Goal: Check status: Check status

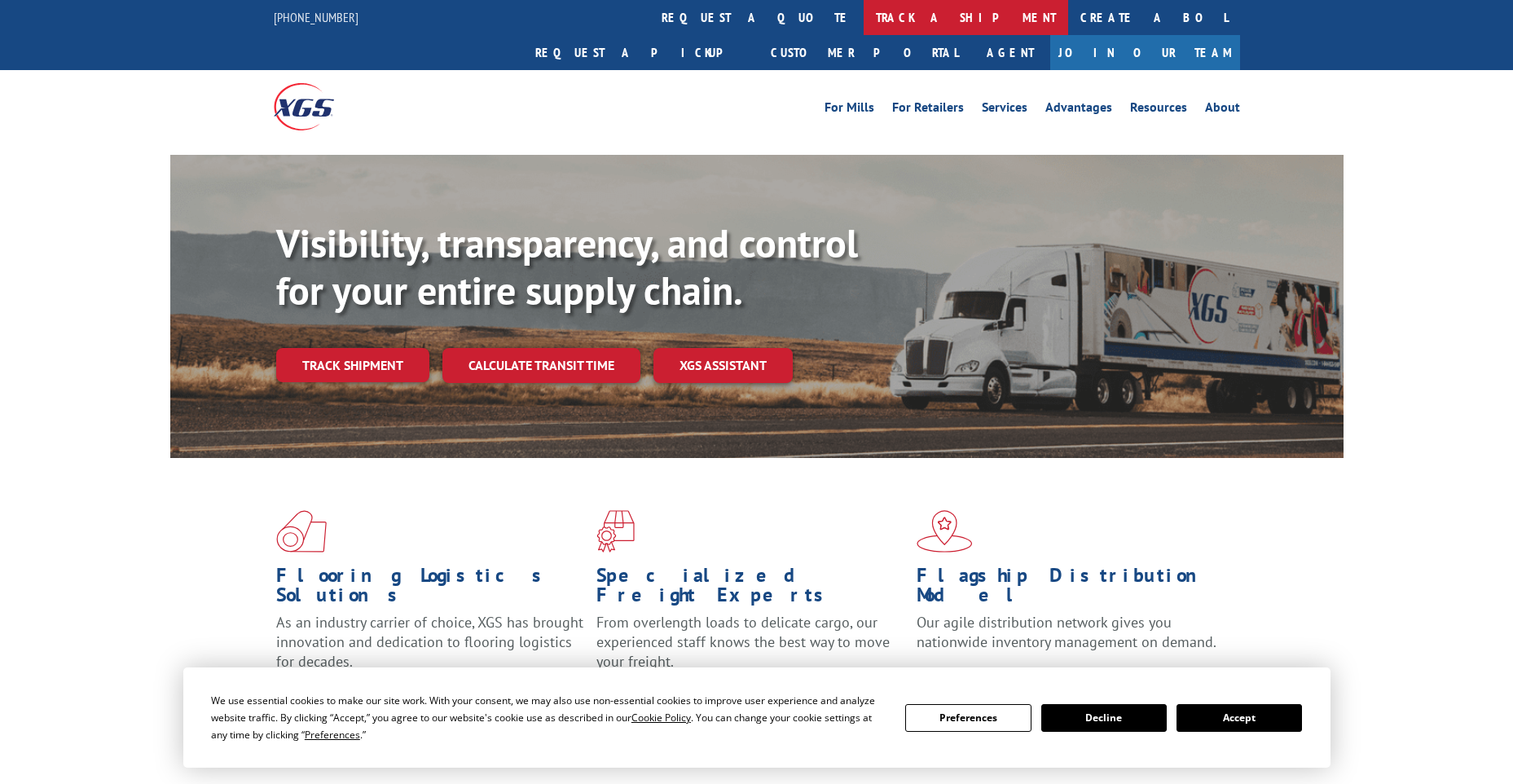
click at [864, 16] on link "track a shipment" at bounding box center [966, 17] width 205 height 35
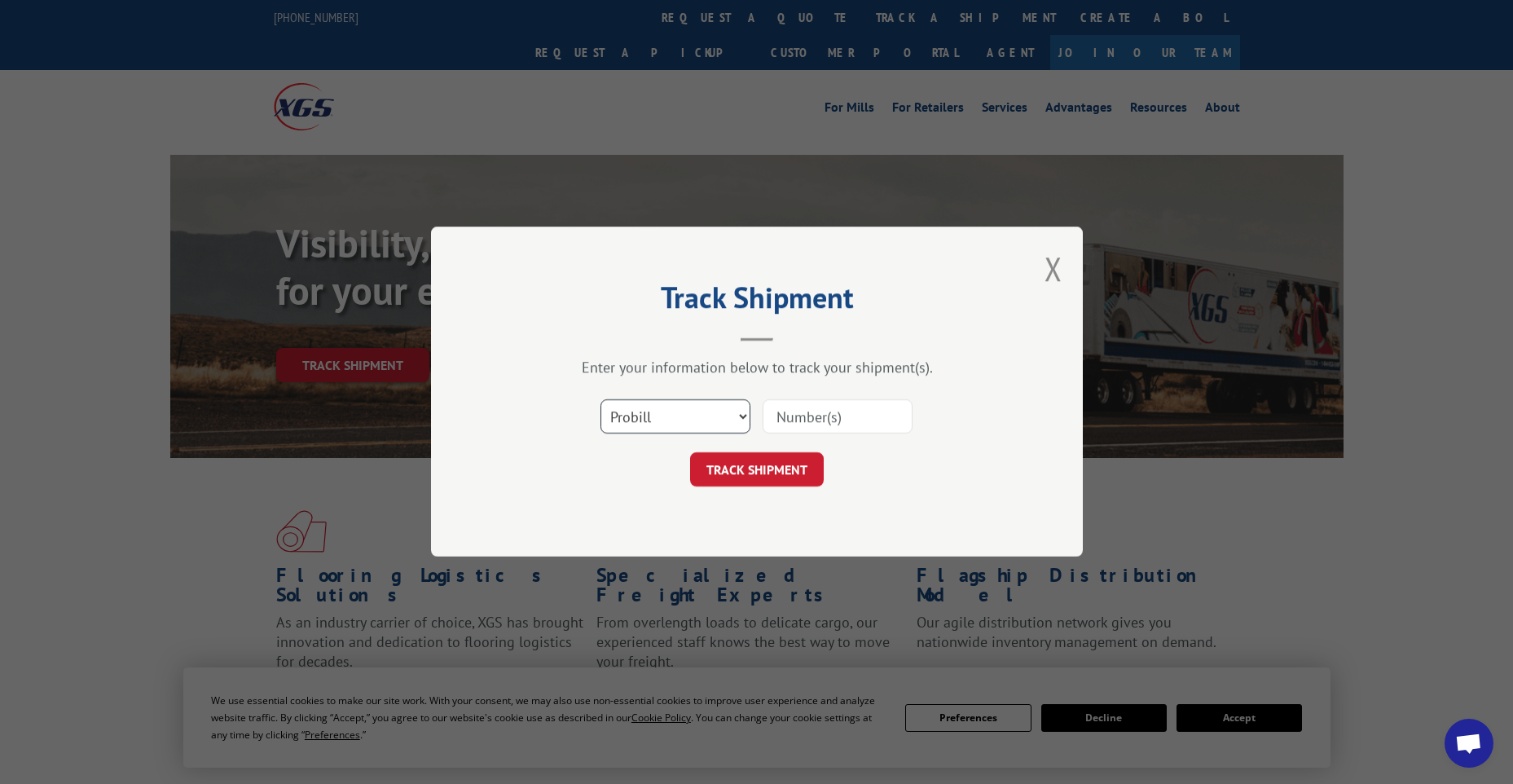
scroll to position [4601, 0]
drag, startPoint x: 735, startPoint y: 422, endPoint x: 728, endPoint y: 433, distance: 13.0
click at [735, 422] on select "Select category... Probill BOL PO" at bounding box center [675, 417] width 150 height 34
select select "po"
click at [600, 400] on select "Select category... Probill BOL PO" at bounding box center [675, 417] width 150 height 34
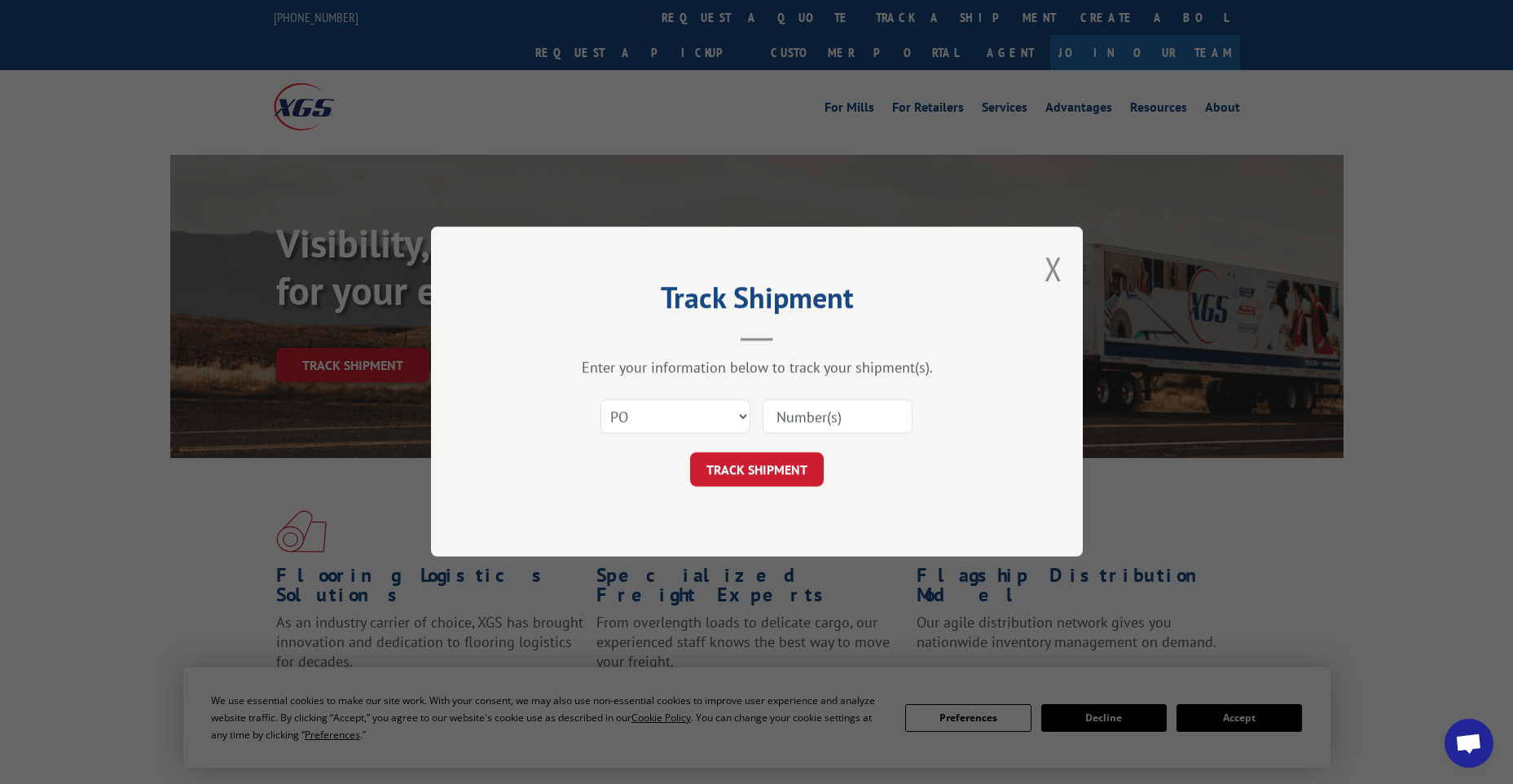
paste input "45525406"
type input "45525406"
click at [776, 414] on input "45525406" at bounding box center [837, 417] width 150 height 34
click button "TRACK SHIPMENT" at bounding box center [756, 470] width 134 height 34
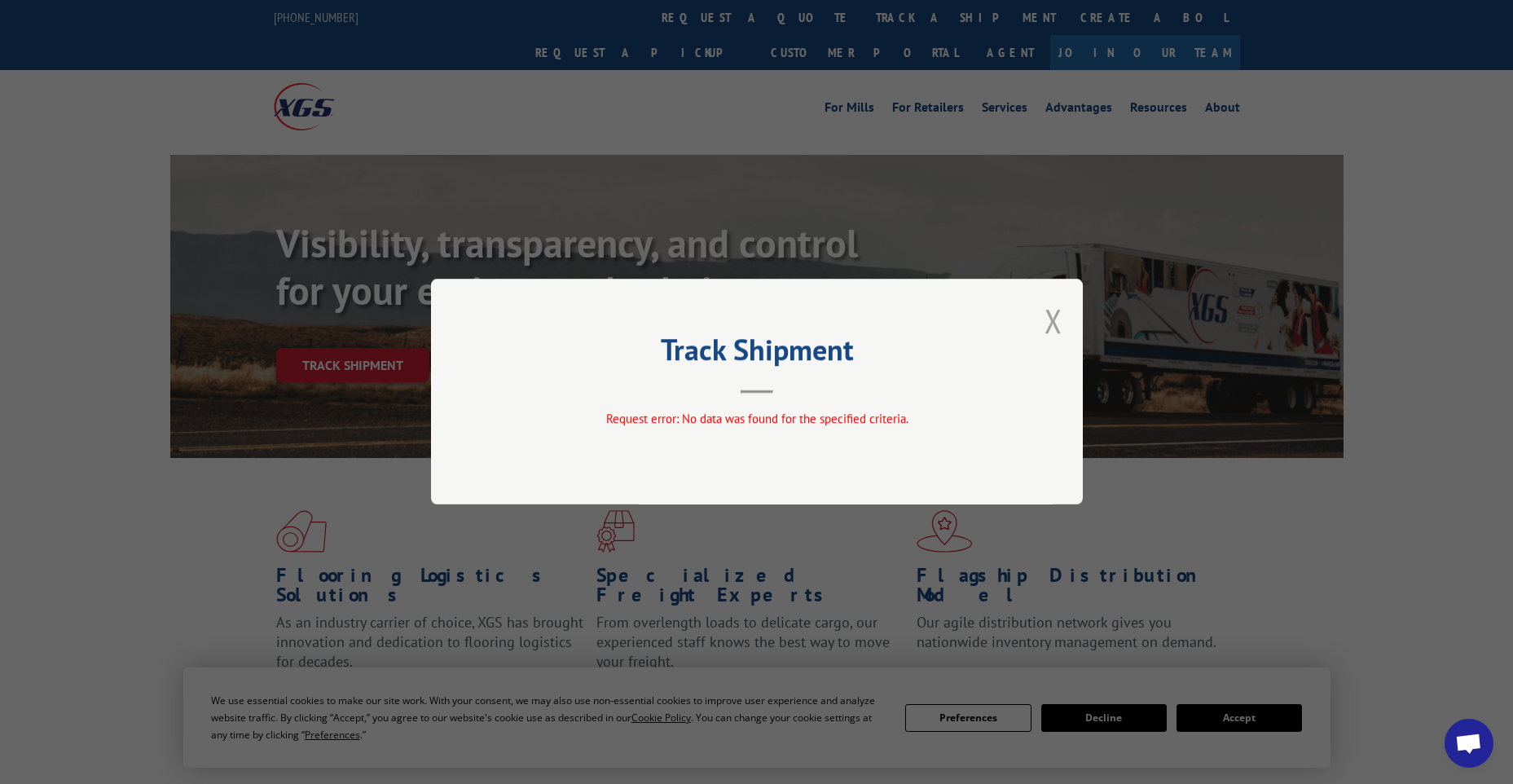
click at [1059, 320] on button "Close modal" at bounding box center [1054, 320] width 18 height 43
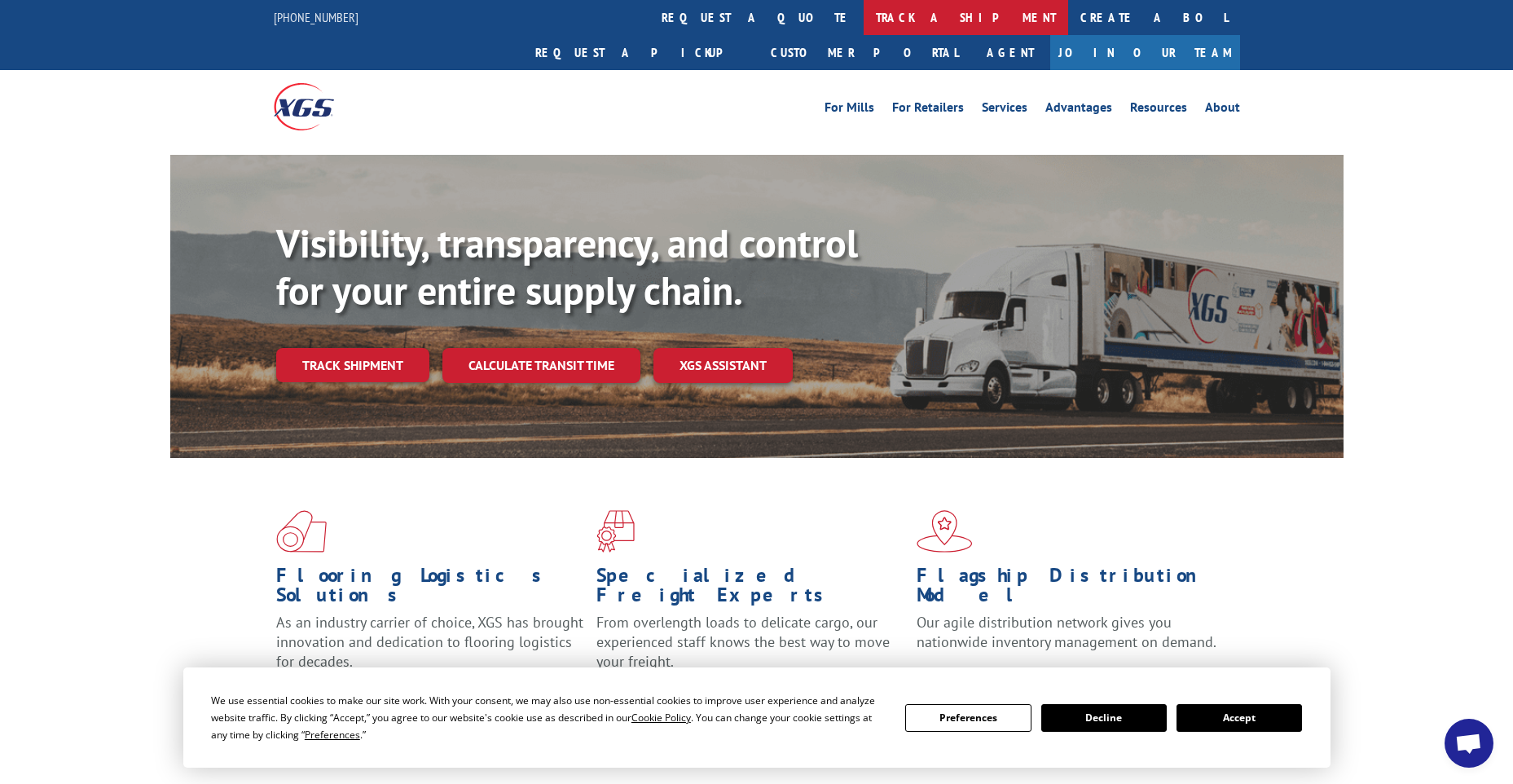
click at [864, 5] on link "track a shipment" at bounding box center [966, 17] width 205 height 35
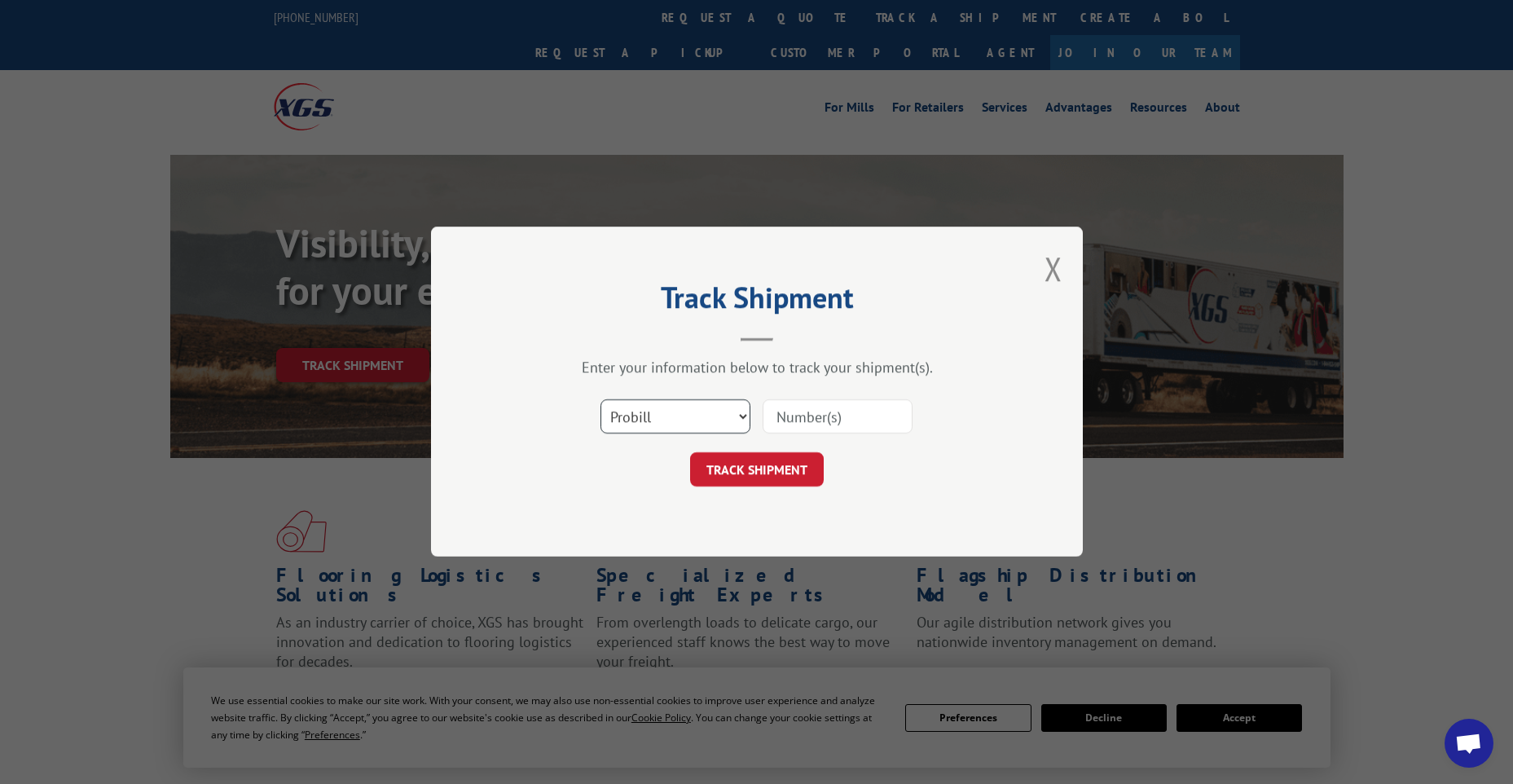
click at [687, 431] on select "Select category... Probill BOL PO" at bounding box center [675, 417] width 150 height 34
select select "po"
click at [600, 400] on select "Select category... Probill BOL PO" at bounding box center [675, 417] width 150 height 34
click at [865, 424] on input at bounding box center [837, 417] width 150 height 34
click at [870, 423] on input at bounding box center [837, 417] width 150 height 34
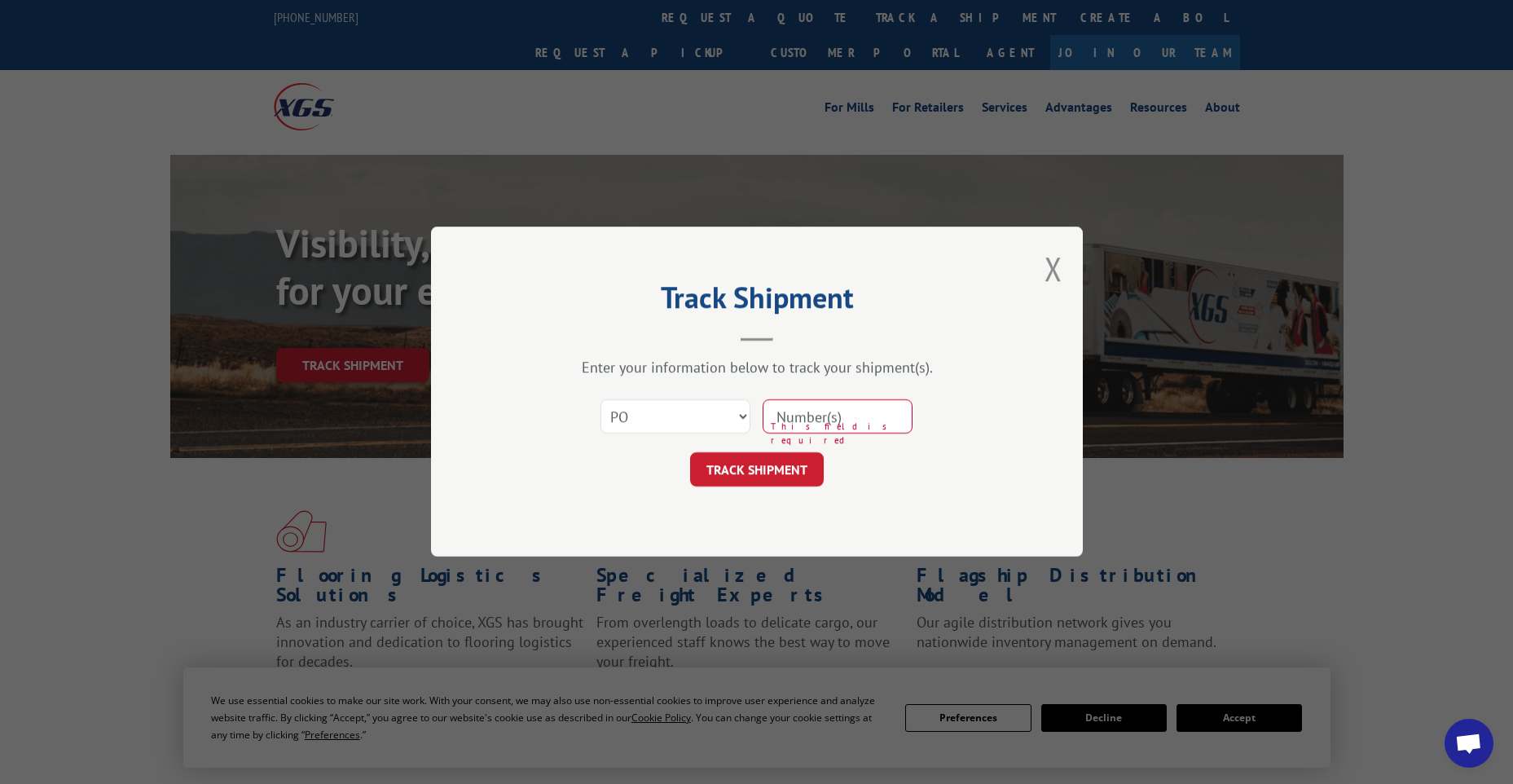
click at [855, 421] on input at bounding box center [837, 417] width 150 height 34
click at [854, 421] on input at bounding box center [837, 417] width 150 height 34
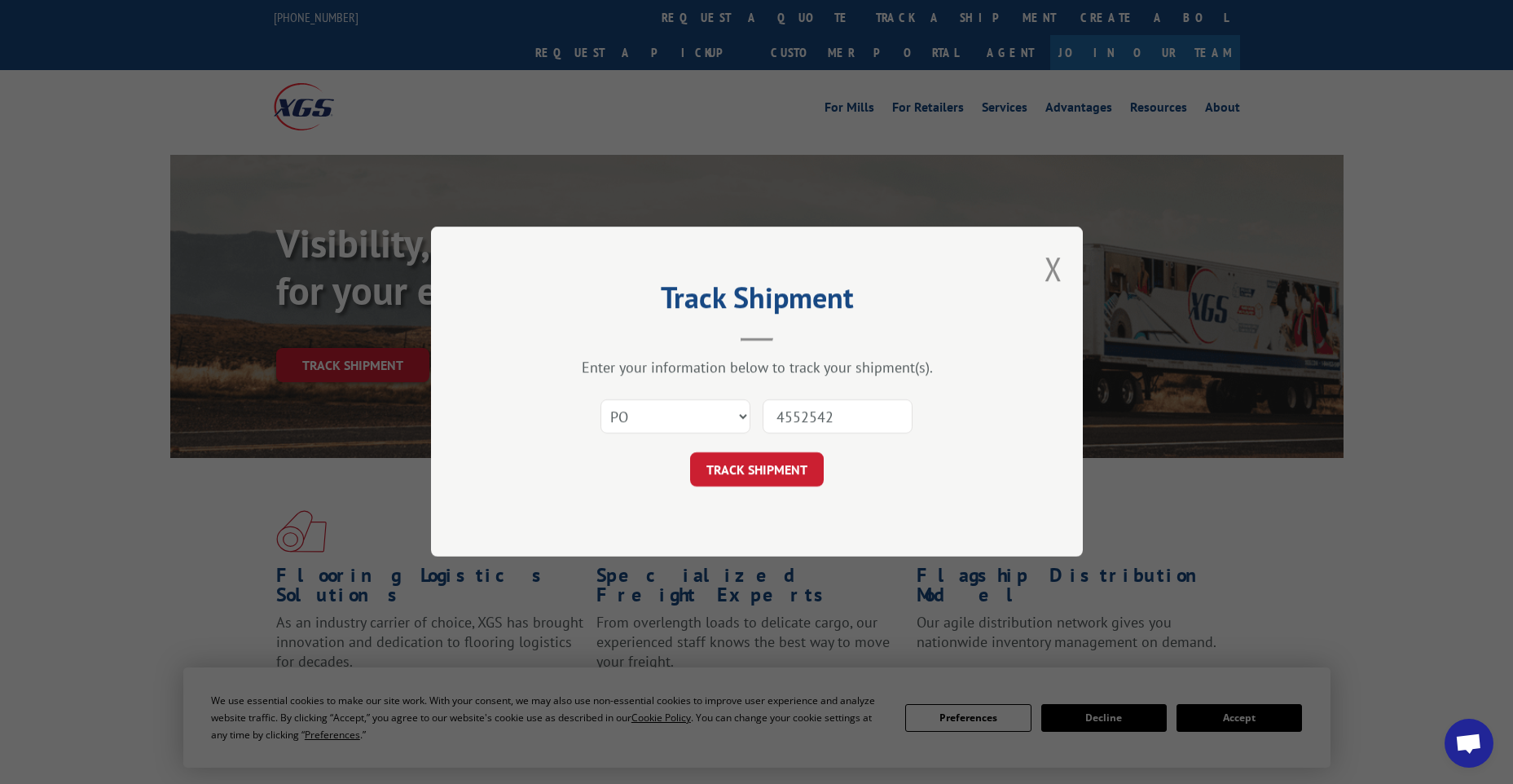
type input "45525425"
click button "TRACK SHIPMENT" at bounding box center [756, 470] width 134 height 34
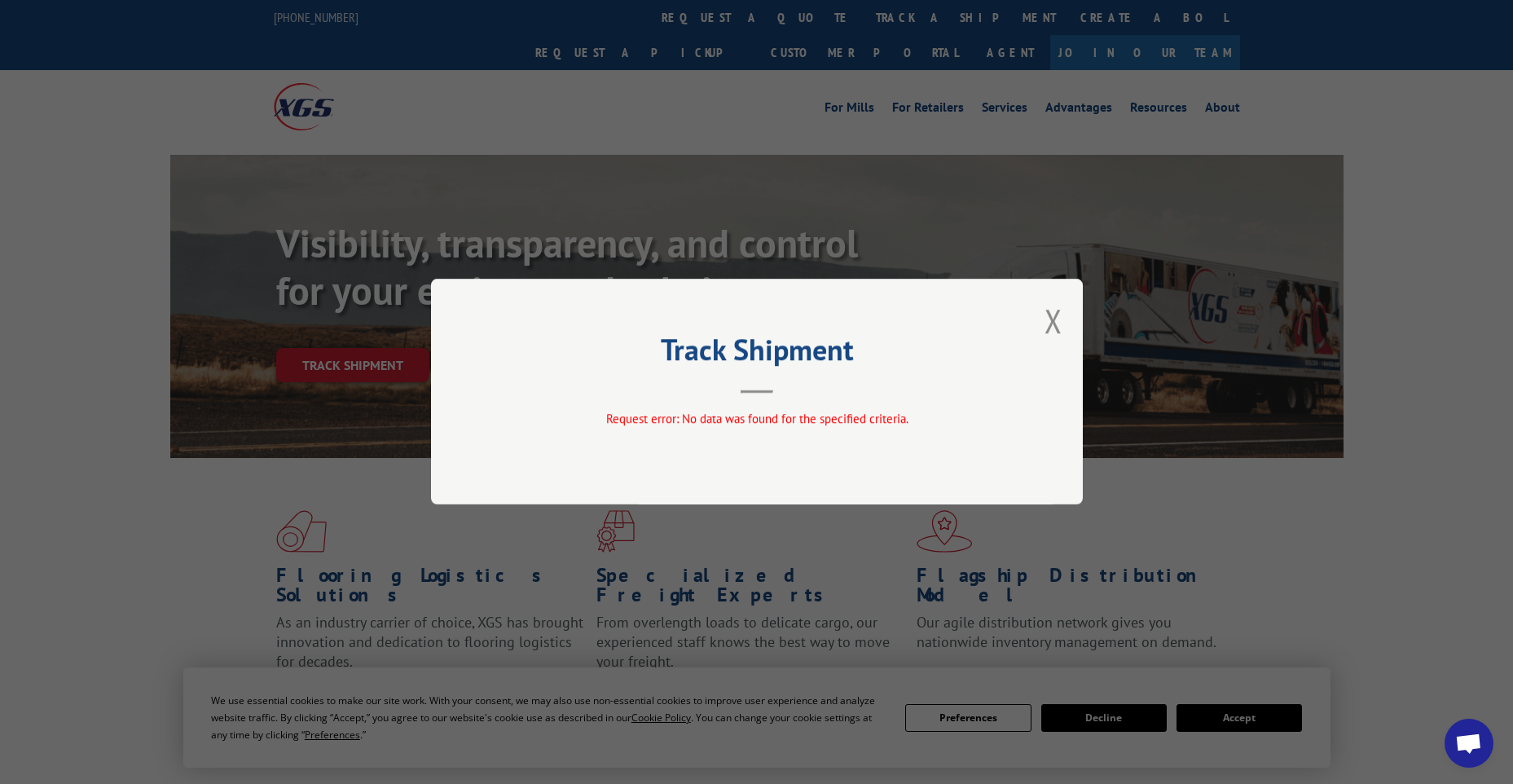
click at [1044, 318] on div "Track Shipment Request error: No data was found for the specified criteria." at bounding box center [756, 392] width 652 height 226
click at [1049, 322] on button "Close modal" at bounding box center [1054, 320] width 18 height 43
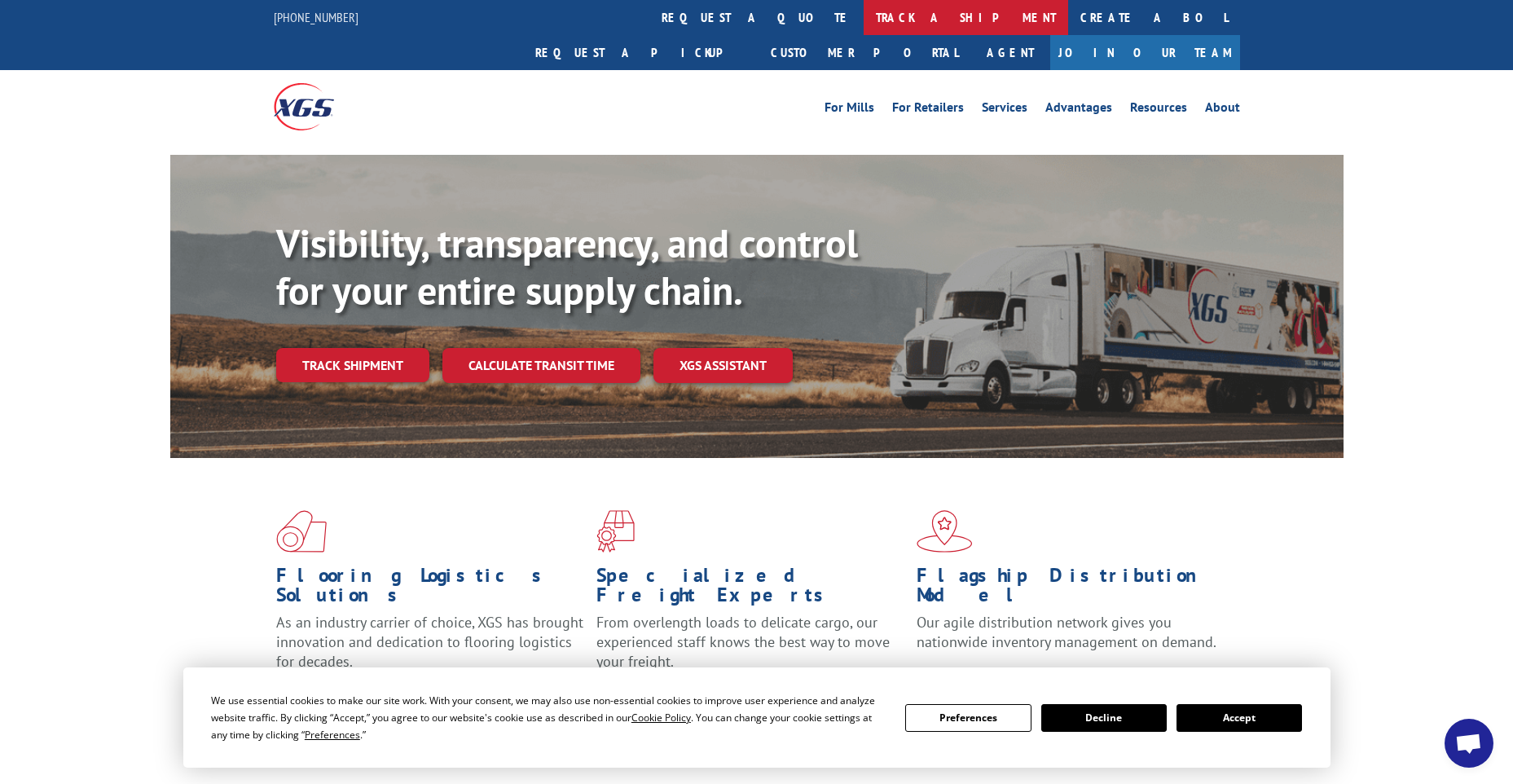
click at [864, 22] on link "track a shipment" at bounding box center [966, 17] width 205 height 35
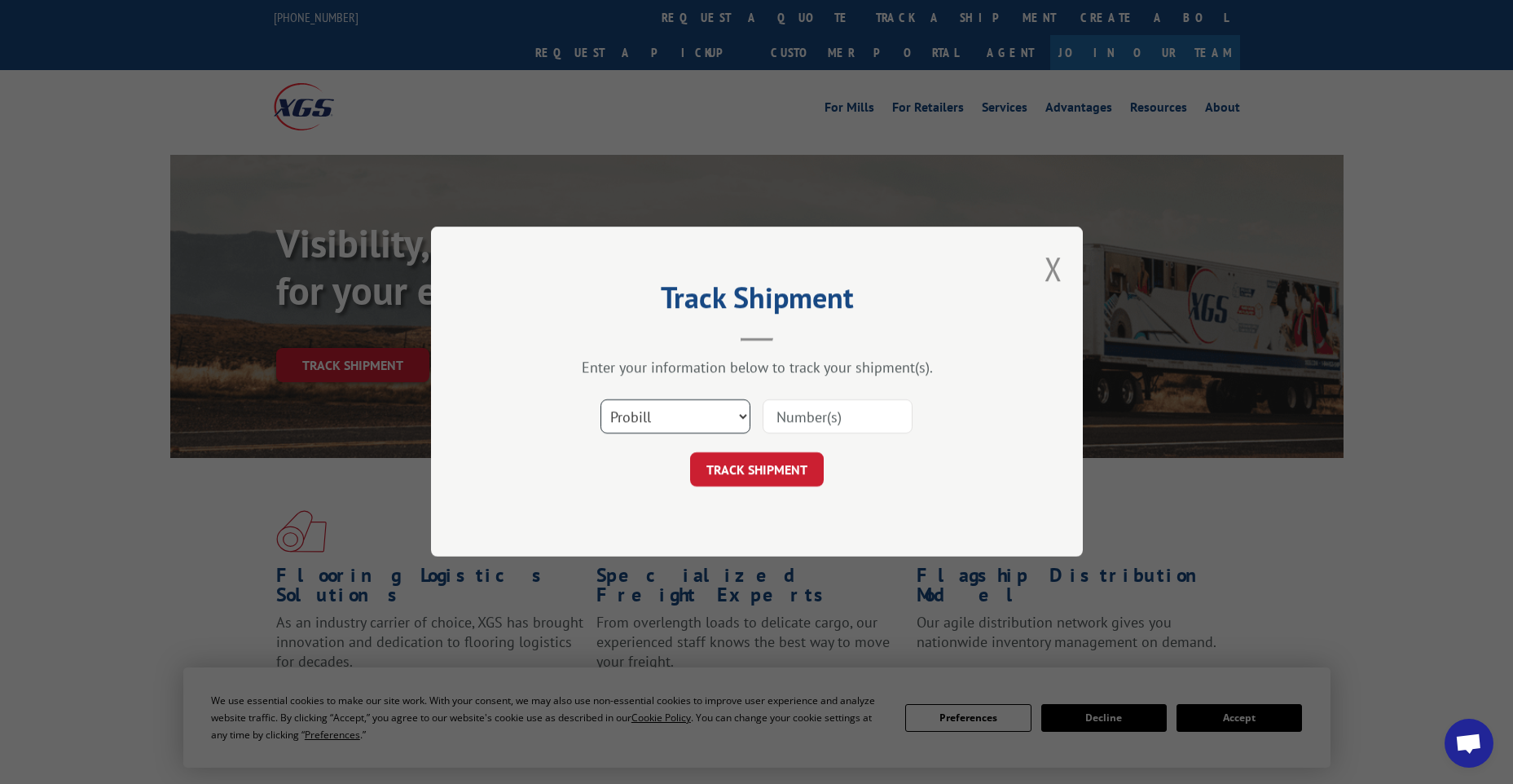
click at [653, 427] on select "Select category... Probill BOL PO" at bounding box center [675, 417] width 150 height 34
select select "po"
click at [600, 400] on select "Select category... Probill BOL PO" at bounding box center [675, 417] width 150 height 34
click at [832, 417] on input at bounding box center [837, 417] width 150 height 34
type input "45525425"
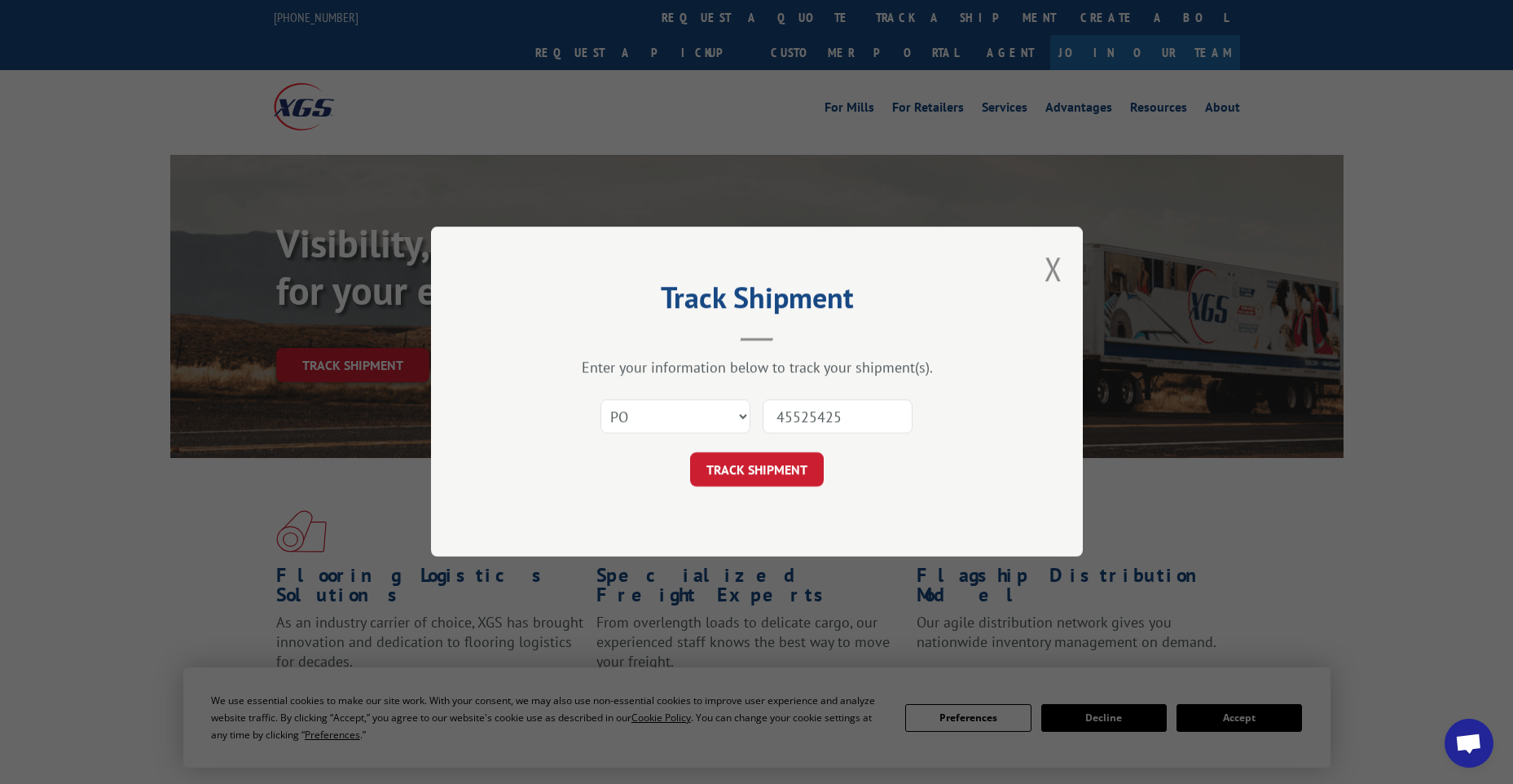
click button "TRACK SHIPMENT" at bounding box center [756, 470] width 134 height 34
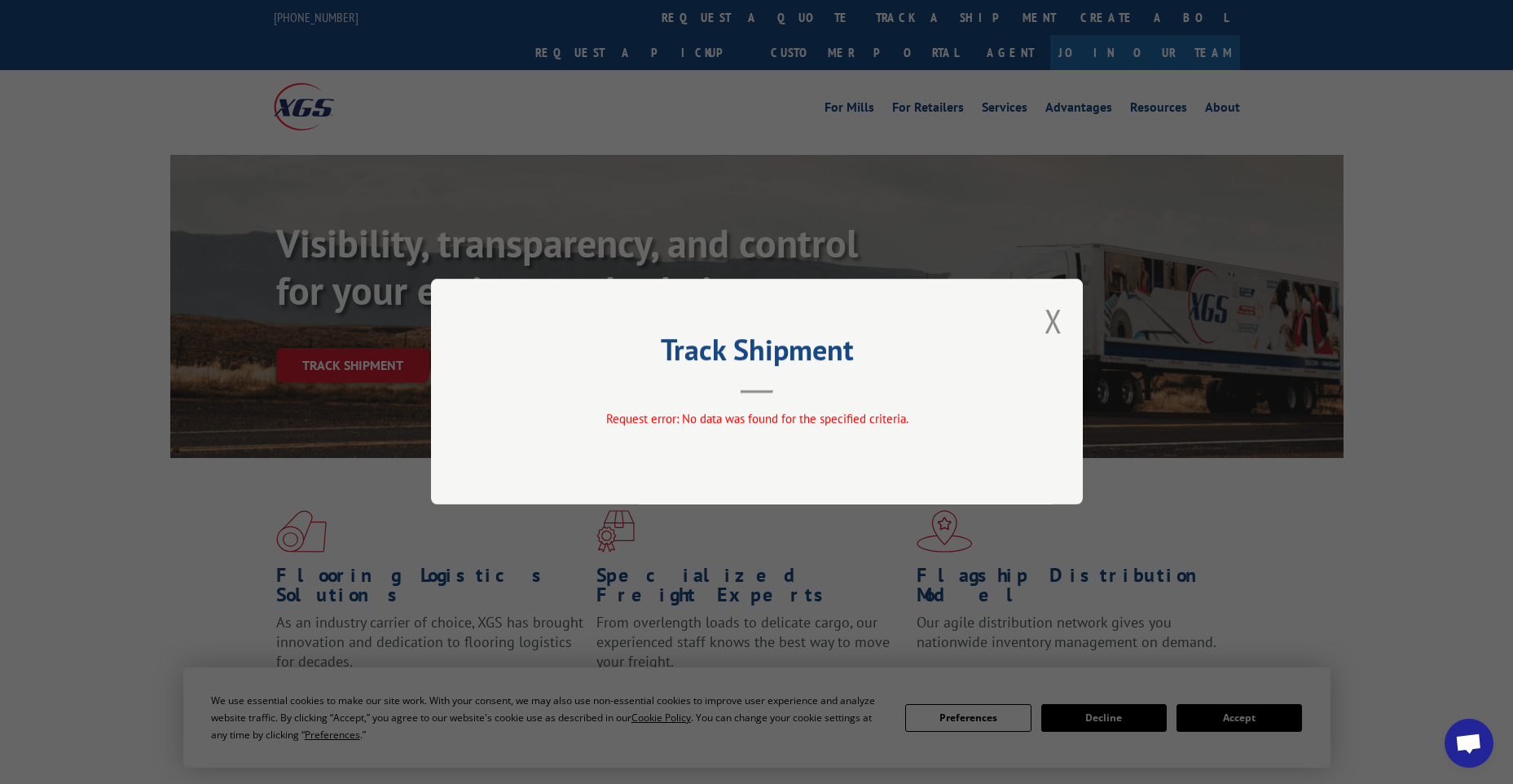
click at [1063, 327] on div "Track Shipment Request error: No data was found for the specified criteria." at bounding box center [756, 392] width 652 height 226
click at [1050, 326] on button "Close modal" at bounding box center [1054, 320] width 18 height 43
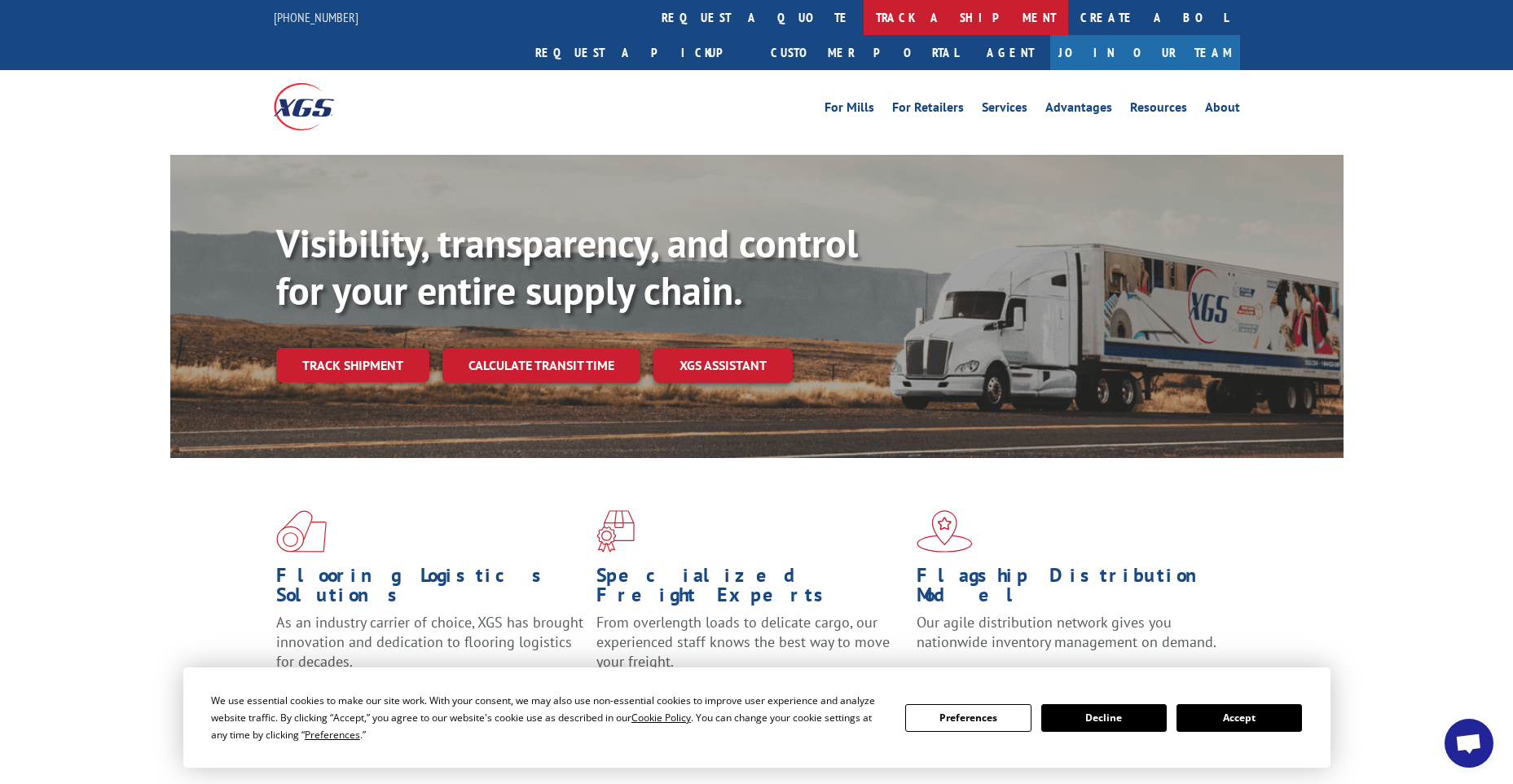
click at [864, 26] on link "track a shipment" at bounding box center [966, 17] width 205 height 35
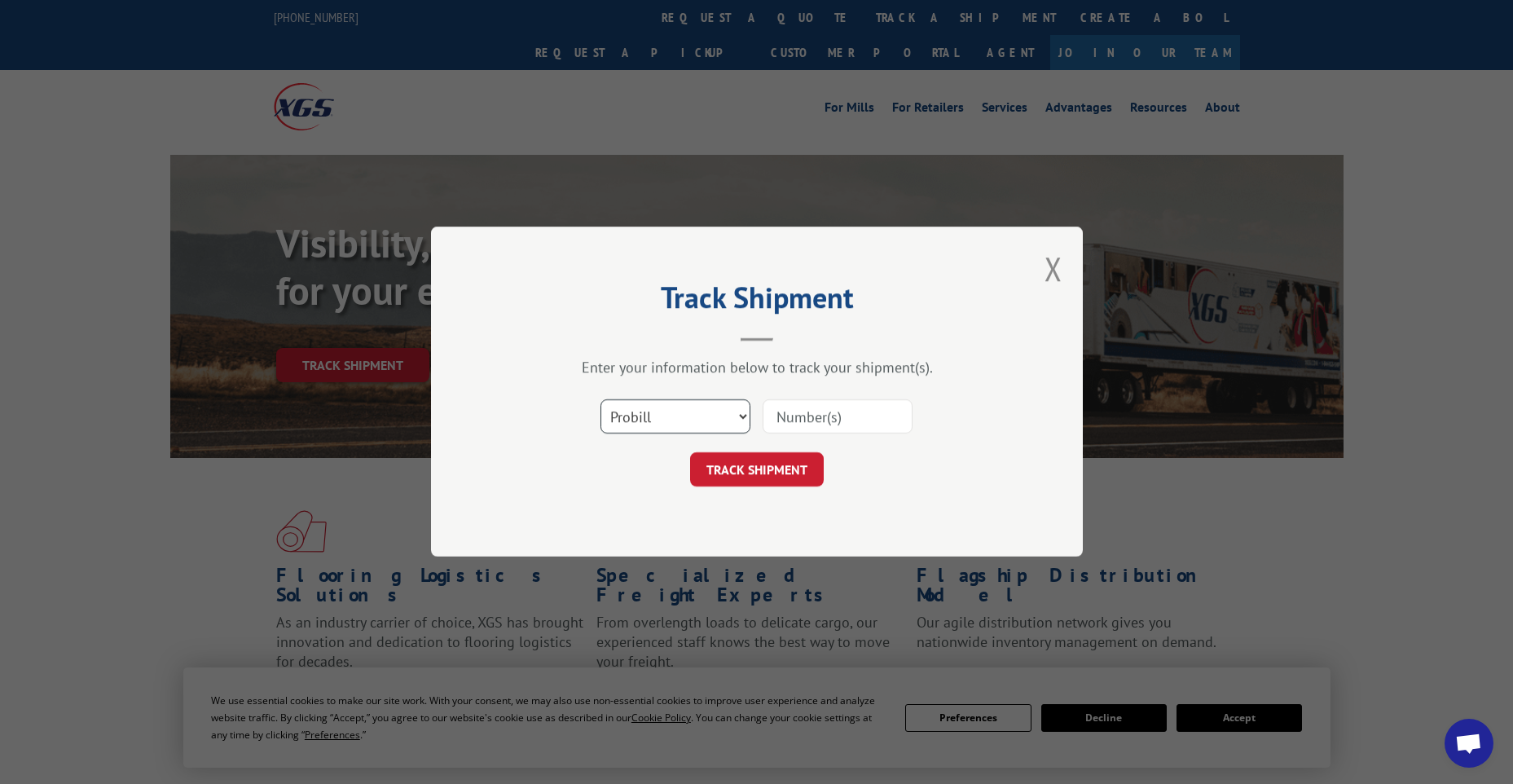
click at [649, 405] on select "Select category... Probill BOL PO" at bounding box center [675, 417] width 150 height 34
select select "po"
click at [600, 400] on select "Select category... Probill BOL PO" at bounding box center [675, 417] width 150 height 34
click at [809, 418] on input at bounding box center [837, 417] width 150 height 34
type input "45525406"
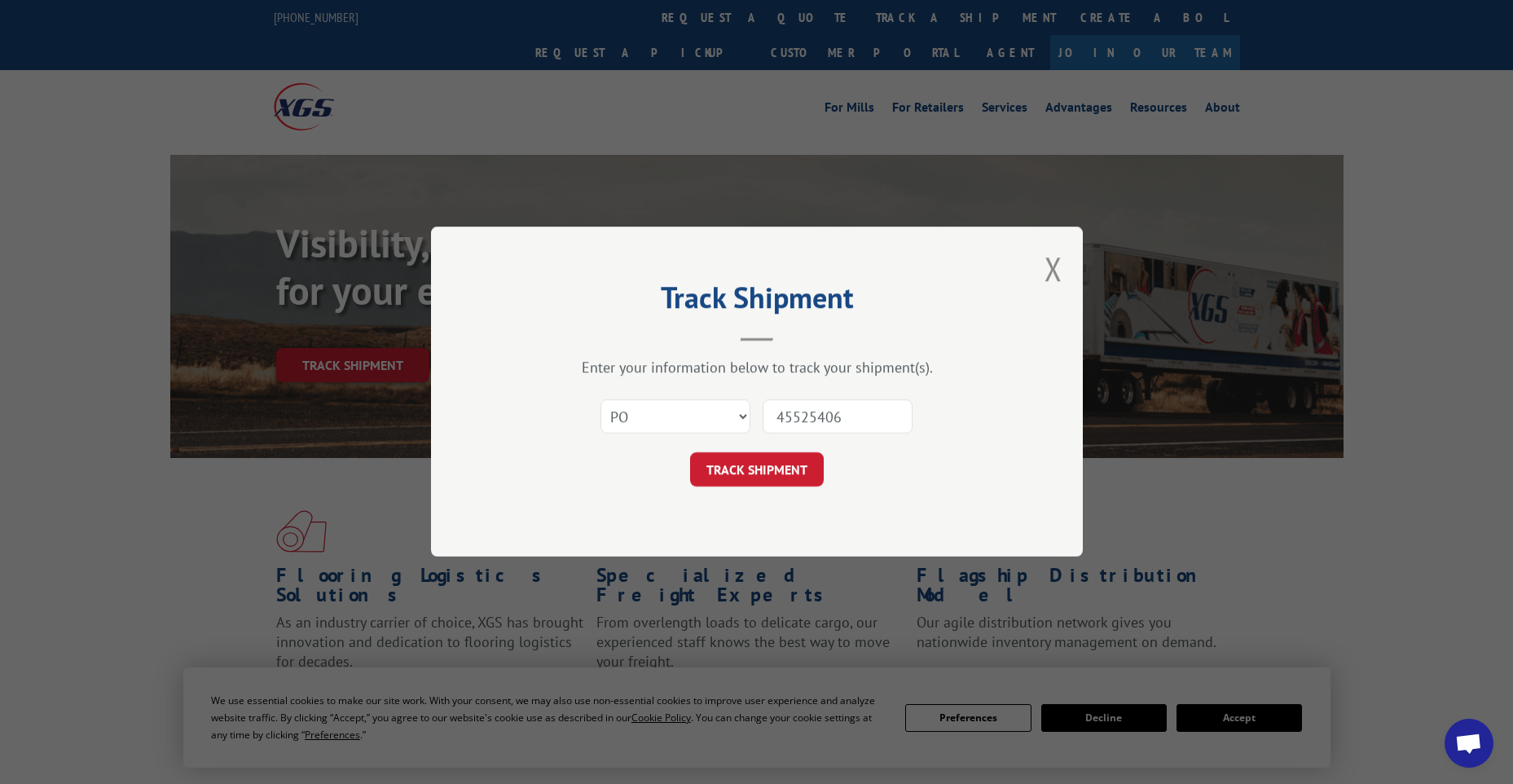
click button "TRACK SHIPMENT" at bounding box center [756, 470] width 134 height 34
